Goal: Transaction & Acquisition: Book appointment/travel/reservation

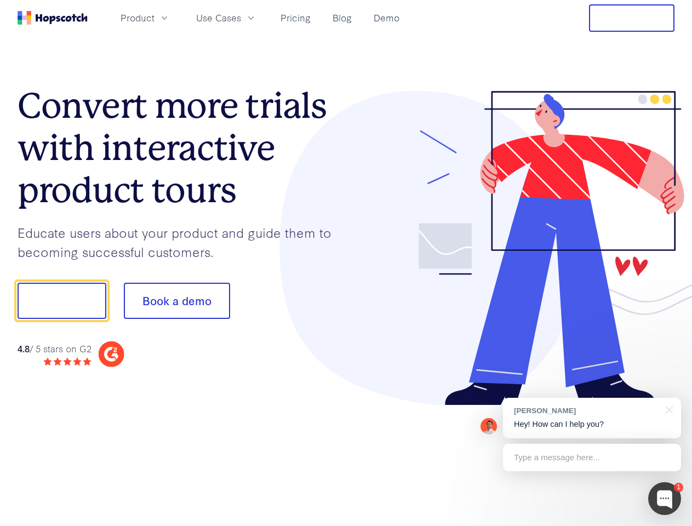
click at [346, 263] on div at bounding box center [510, 248] width 329 height 315
click at [155, 18] on span "Product" at bounding box center [138, 18] width 34 height 14
click at [241, 18] on span "Use Cases" at bounding box center [218, 18] width 45 height 14
click at [632, 18] on button "Free Trial" at bounding box center [632, 17] width 86 height 27
click at [61, 301] on button "Show me!" at bounding box center [62, 301] width 89 height 36
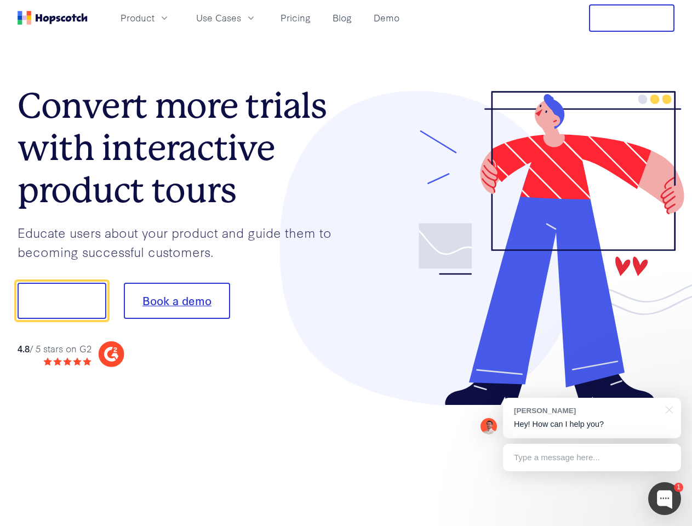
click at [177, 301] on button "Book a demo" at bounding box center [177, 301] width 106 height 36
click at [665, 499] on div at bounding box center [665, 498] width 33 height 33
click at [592, 418] on div "[PERSON_NAME] Hey! How can I help you?" at bounding box center [592, 418] width 178 height 41
click at [668, 409] on div at bounding box center [579, 300] width 206 height 366
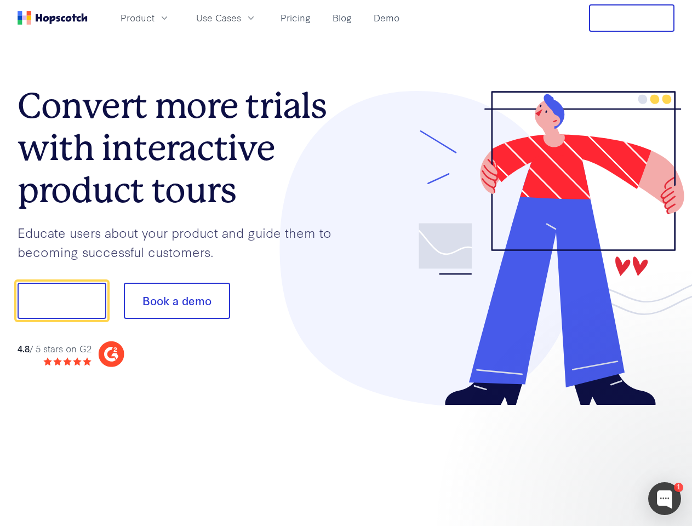
click at [592, 458] on div at bounding box center [579, 373] width 206 height 219
